Goal: Transaction & Acquisition: Obtain resource

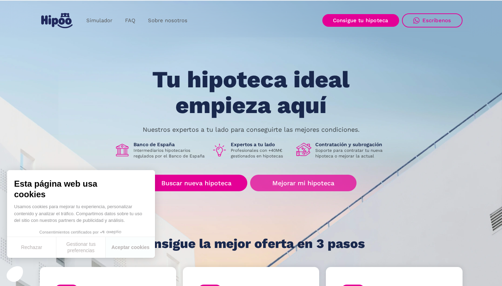
click at [316, 187] on link "Mejorar mi hipoteca" at bounding box center [303, 183] width 106 height 17
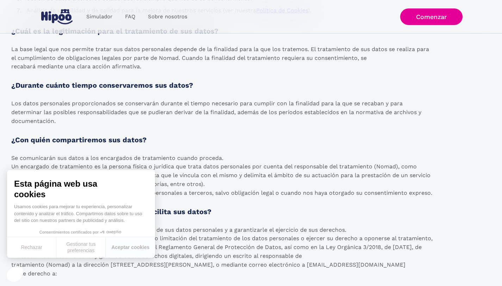
scroll to position [468, 0]
